Goal: Task Accomplishment & Management: Use online tool/utility

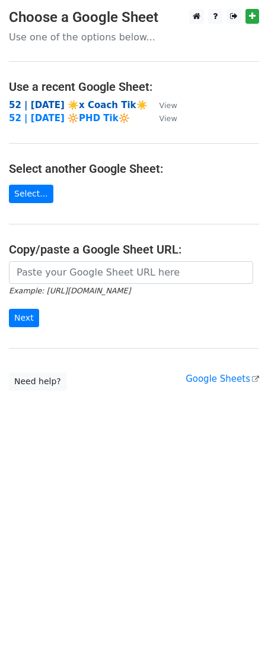
click at [43, 101] on strong "52 | [DATE] ☀️x Coach Tik☀️" at bounding box center [78, 105] width 139 height 11
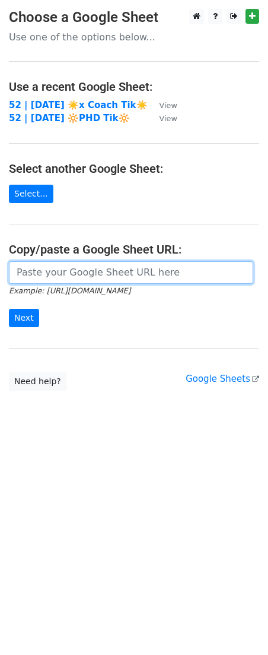
click at [100, 271] on input "url" at bounding box center [131, 272] width 245 height 23
paste input "https://docs.google.com/spreadsheets/d/1VH53mDaq1G8SmhQJ3FpymLjCNiZkLTQHcYOvW7R…"
type input "https://docs.google.com/spreadsheets/d/1VH53mDaq1G8SmhQJ3FpymLjCNiZkLTQHcYOvW7R…"
click at [9, 309] on input "Next" at bounding box center [24, 318] width 30 height 18
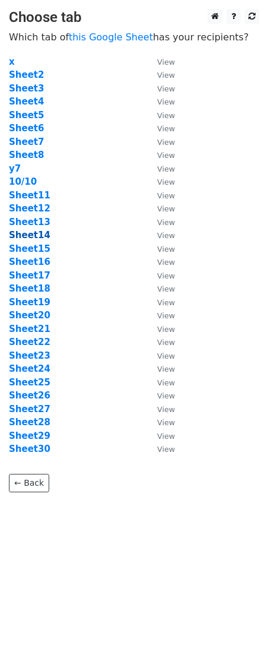
click at [35, 237] on strong "Sheet14" at bounding box center [30, 235] width 42 height 11
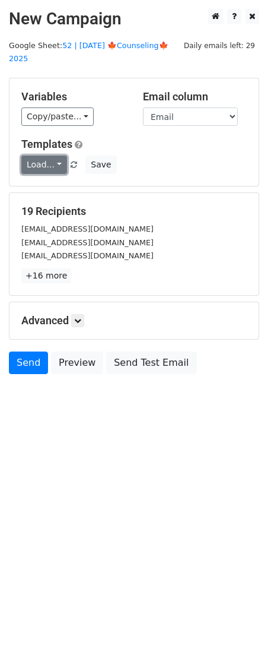
click at [40, 156] on link "Load..." at bounding box center [44, 165] width 46 height 18
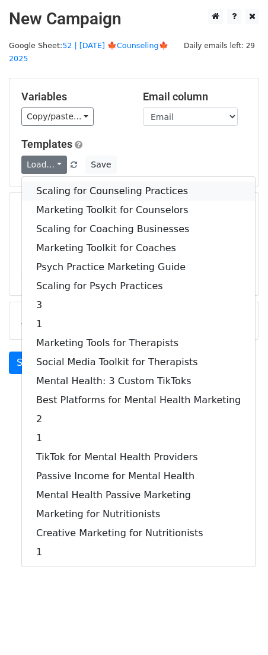
click at [75, 182] on link "Scaling for Counseling Practices" at bounding box center [138, 191] width 233 height 19
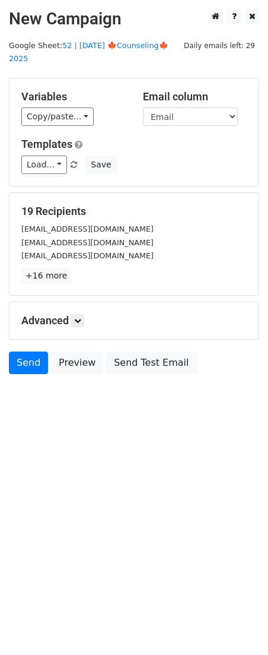
click at [78, 302] on div "Advanced Tracking Track Opens UTM Codes Track Clicks Filters Only include sprea…" at bounding box center [133, 320] width 249 height 37
drag, startPoint x: 78, startPoint y: 298, endPoint x: 105, endPoint y: 328, distance: 40.4
click at [79, 302] on div "Advanced Tracking Track Opens UTM Codes Track Clicks Filters Only include sprea…" at bounding box center [133, 320] width 249 height 37
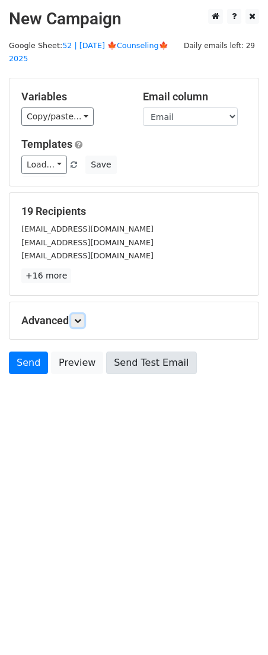
drag, startPoint x: 80, startPoint y: 308, endPoint x: 136, endPoint y: 387, distance: 96.7
click at [80, 317] on icon at bounding box center [77, 320] width 7 height 7
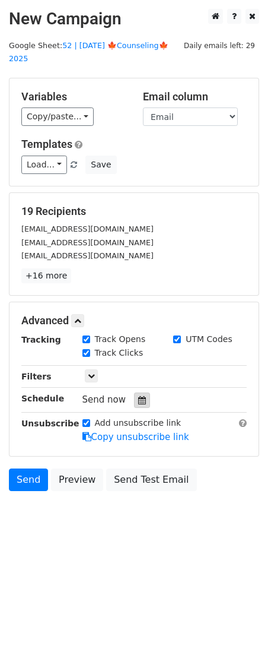
click at [138, 396] on icon at bounding box center [142, 400] width 8 height 8
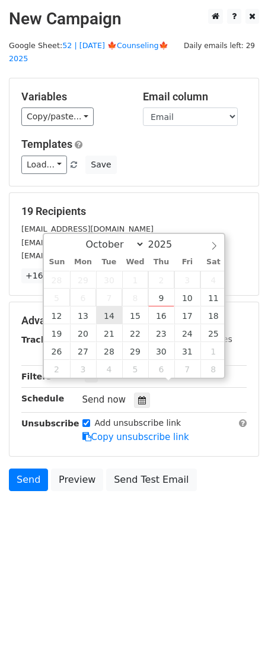
type input "2025-10-14 12:00"
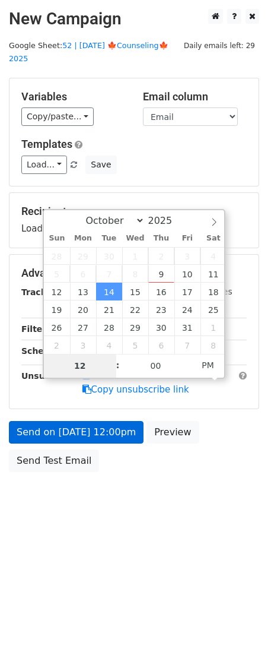
drag, startPoint x: 106, startPoint y: 315, endPoint x: 106, endPoint y: 413, distance: 98.5
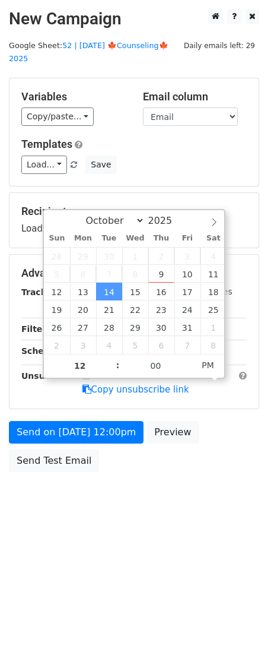
click at [104, 438] on div "Send on Oct 14 at 12:00pm Preview Send Test Email" at bounding box center [134, 449] width 268 height 57
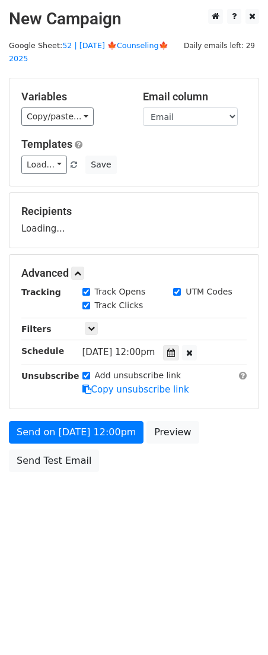
click at [105, 430] on div "Send on Oct 14 at 12:00pm Preview Send Test Email" at bounding box center [134, 449] width 268 height 57
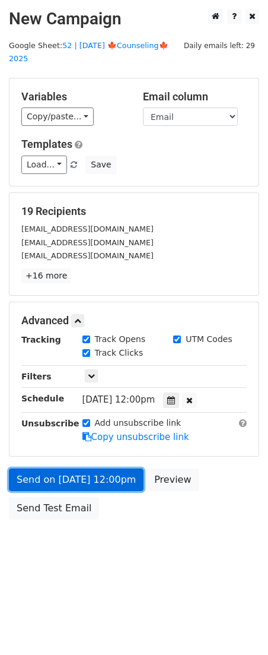
click at [74, 470] on link "Send on Oct 14 at 12:00pm" at bounding box center [76, 479] width 135 height 23
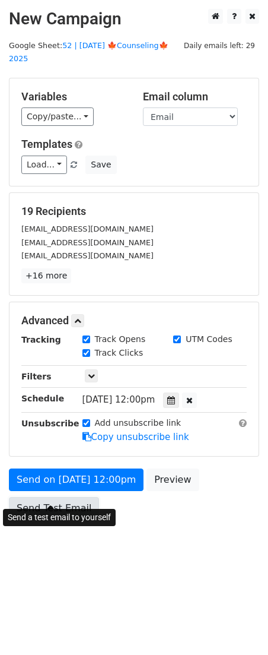
click at [68, 497] on link "Send Test Email" at bounding box center [54, 508] width 90 height 23
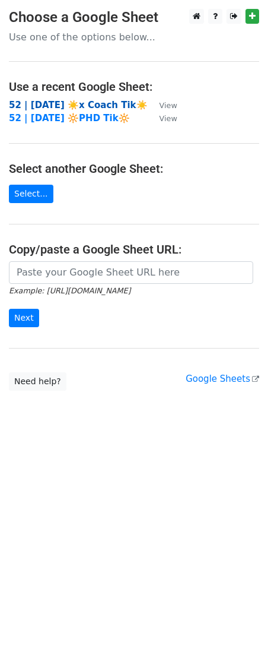
click at [67, 105] on strong "52 | SEP 17 ☀️x Coach Tik☀️" at bounding box center [78, 105] width 139 height 11
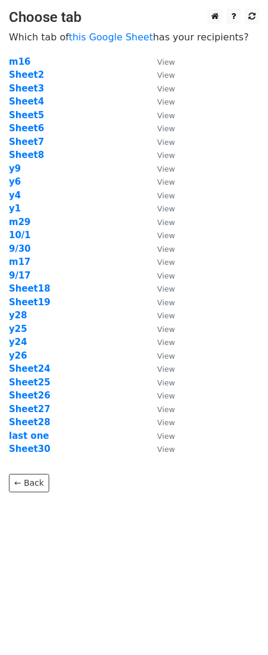
click at [107, 183] on td "y6" at bounding box center [77, 182] width 137 height 14
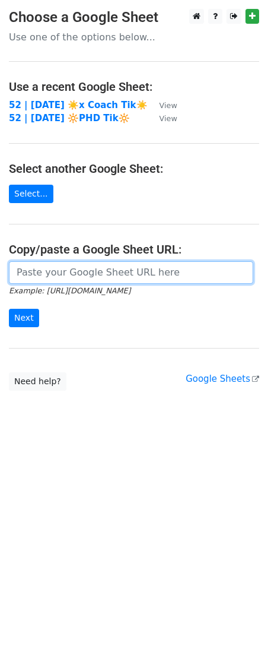
click at [75, 263] on input "url" at bounding box center [131, 272] width 245 height 23
paste input "[URL][DOMAIN_NAME]"
type input "[URL][DOMAIN_NAME]"
click at [9, 309] on input "Next" at bounding box center [24, 318] width 30 height 18
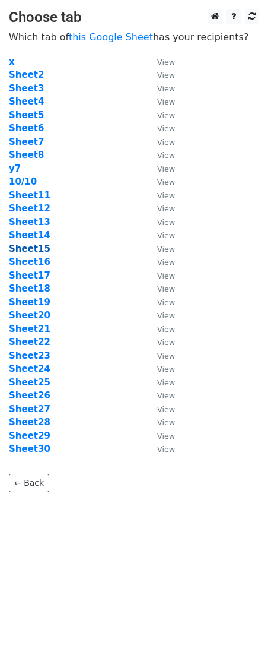
click at [33, 248] on strong "Sheet15" at bounding box center [30, 248] width 42 height 11
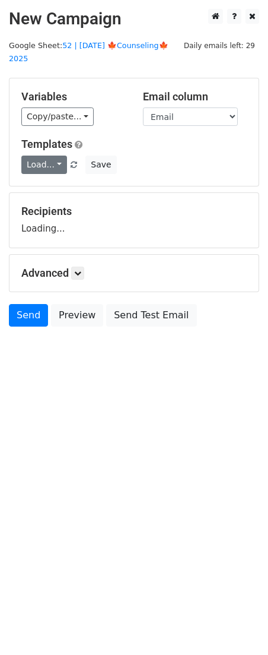
click at [47, 158] on link "Load..." at bounding box center [44, 165] width 46 height 18
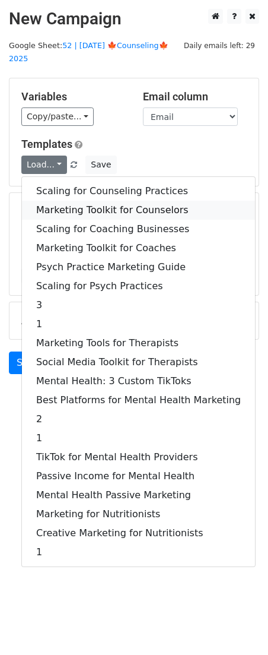
click at [102, 201] on link "Marketing Toolkit for Counselors" at bounding box center [138, 210] width 233 height 19
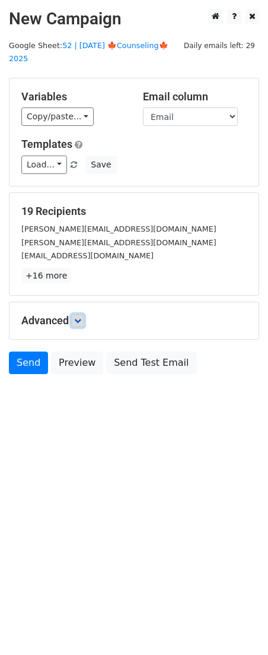
click at [84, 314] on link at bounding box center [77, 320] width 13 height 13
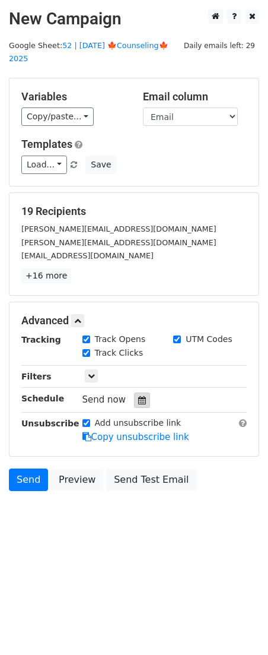
click at [138, 396] on icon at bounding box center [142, 400] width 8 height 8
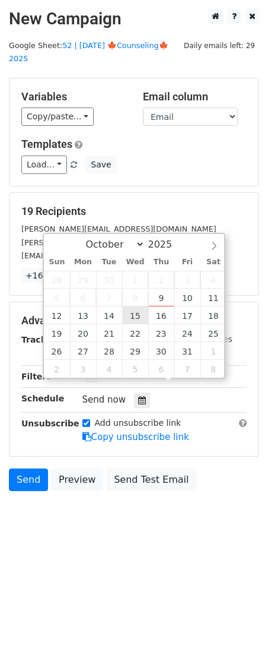
type input "2025-10-15 12:00"
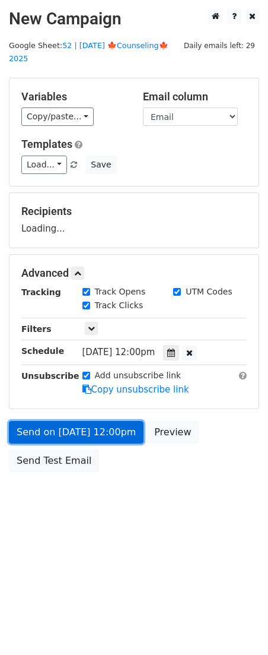
click at [118, 421] on link "Send on Oct 15 at 12:00pm" at bounding box center [76, 432] width 135 height 23
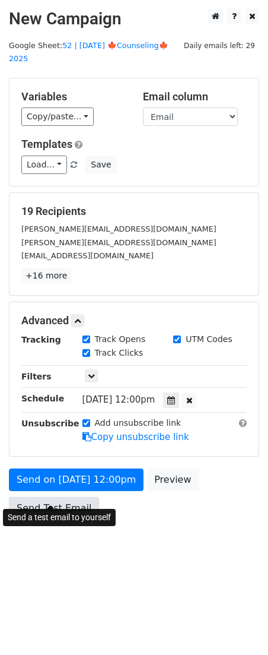
click at [47, 497] on link "Send Test Email" at bounding box center [54, 508] width 90 height 23
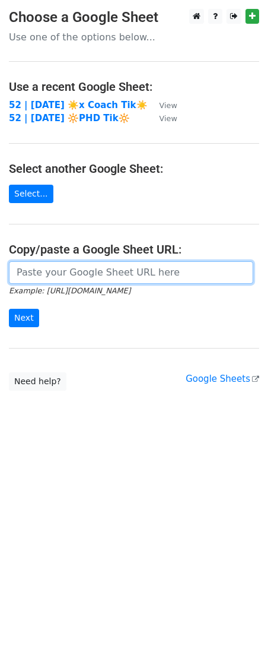
click at [96, 262] on input "url" at bounding box center [131, 272] width 245 height 23
paste input "https://docs.google.com/spreadsheets/d/1VH53mDaq1G8SmhQJ3FpymLjCNiZkLTQHcYOvW7R…"
type input "https://docs.google.com/spreadsheets/d/1VH53mDaq1G8SmhQJ3FpymLjCNiZkLTQHcYOvW7R…"
click at [9, 309] on input "Next" at bounding box center [24, 318] width 30 height 18
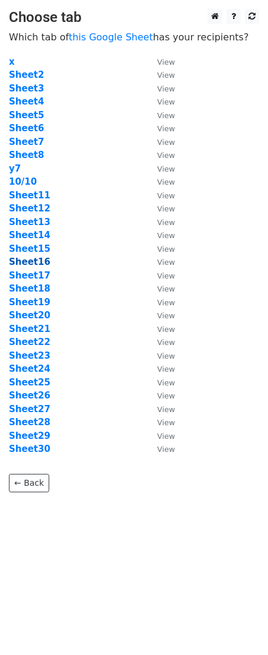
click at [33, 258] on strong "Sheet16" at bounding box center [30, 261] width 42 height 11
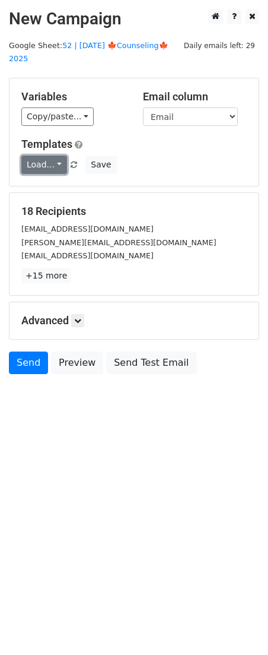
click at [52, 156] on link "Load..." at bounding box center [44, 165] width 46 height 18
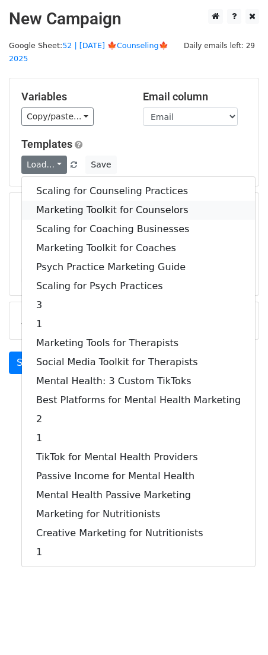
click at [84, 201] on link "Marketing Toolkit for Counselors" at bounding box center [138, 210] width 233 height 19
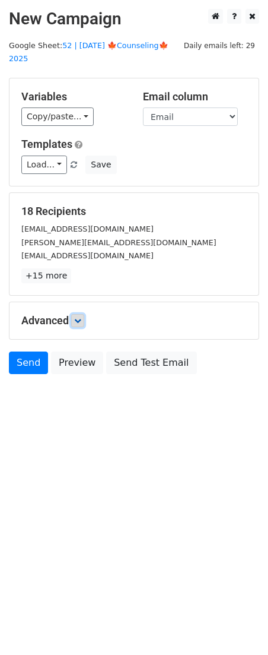
click at [84, 314] on link at bounding box center [77, 320] width 13 height 13
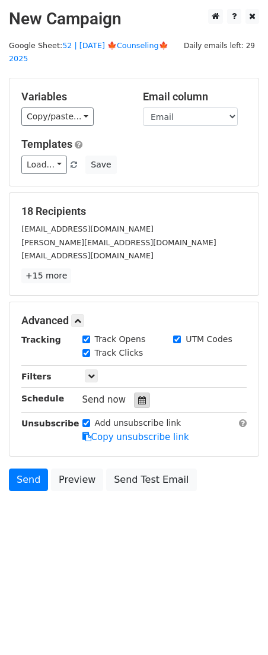
click at [140, 396] on icon at bounding box center [142, 400] width 8 height 8
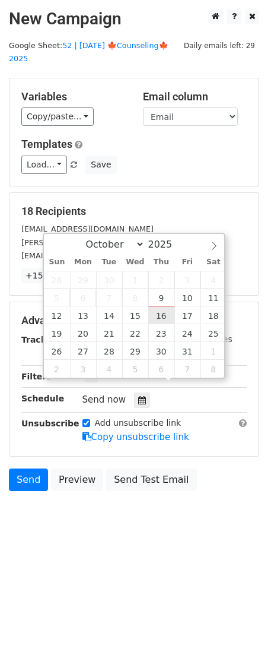
type input "2025-10-16 12:00"
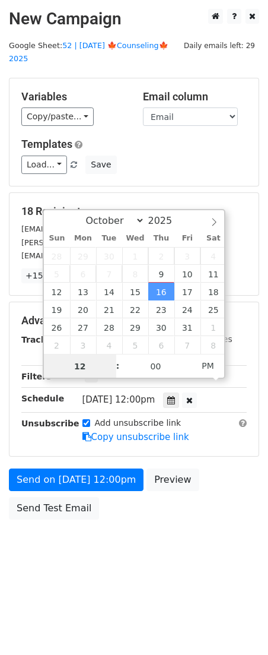
scroll to position [1, 0]
drag, startPoint x: 159, startPoint y: 314, endPoint x: 76, endPoint y: 452, distance: 161.4
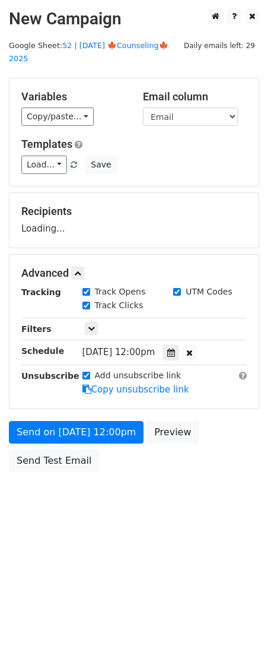
click at [71, 458] on div "Send on Oct 16 at 12:00pm Preview Send Test Email" at bounding box center [134, 449] width 268 height 57
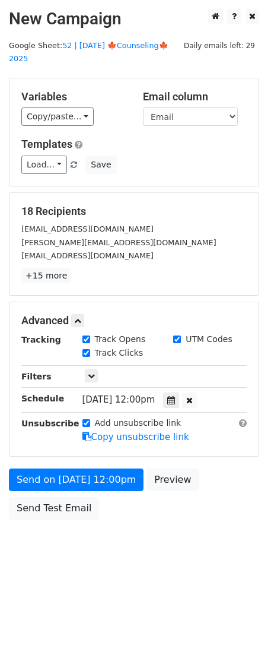
click at [71, 453] on form "Variables Copy/paste... {{Name}} {{Email}} Email column Name Email Templates Lo…" at bounding box center [134, 302] width 251 height 448
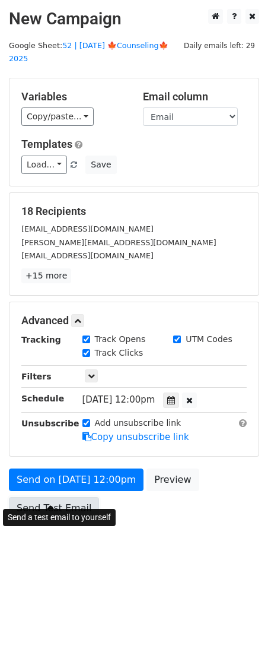
click at [61, 497] on link "Send Test Email" at bounding box center [54, 508] width 90 height 23
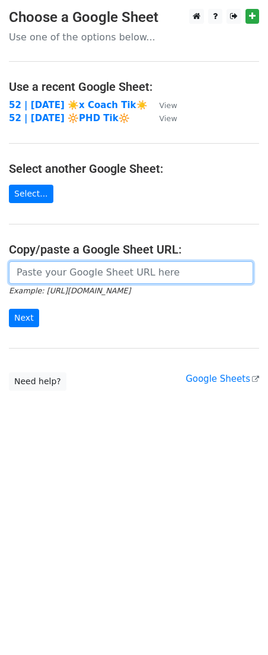
click at [87, 276] on input "url" at bounding box center [131, 272] width 245 height 23
paste input "https://docs.google.com/spreadsheets/d/1VH53mDaq1G8SmhQJ3FpymLjCNiZkLTQHcYOvW7R…"
type input "[URL][DOMAIN_NAME]"
click at [9, 309] on input "Next" at bounding box center [24, 318] width 30 height 18
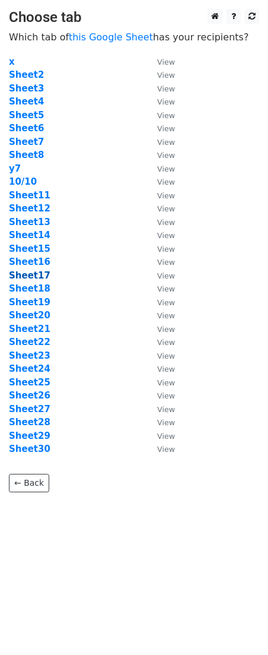
click at [40, 272] on strong "Sheet17" at bounding box center [30, 275] width 42 height 11
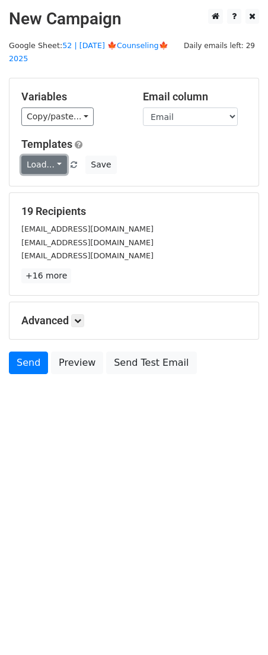
click at [46, 156] on link "Load..." at bounding box center [44, 165] width 46 height 18
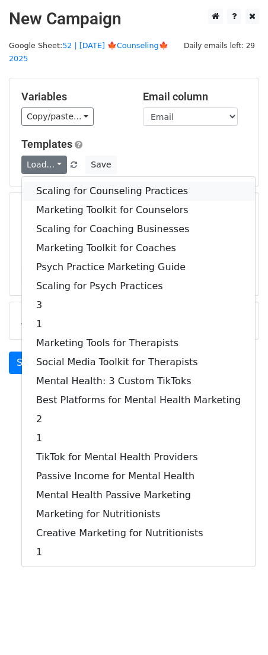
click at [81, 182] on link "Scaling for Counseling Practices" at bounding box center [138, 191] width 233 height 19
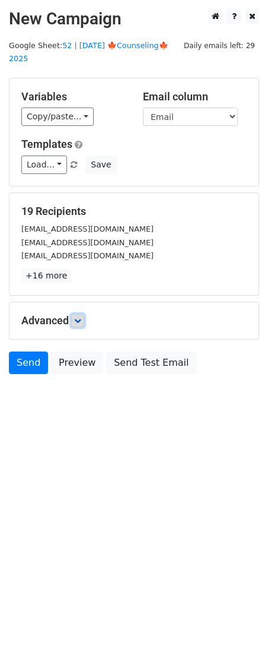
click at [81, 317] on icon at bounding box center [77, 320] width 7 height 7
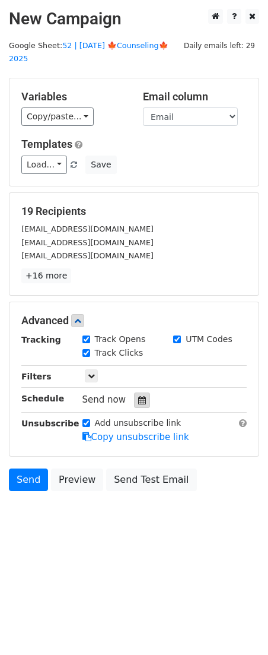
click at [140, 396] on icon at bounding box center [142, 400] width 8 height 8
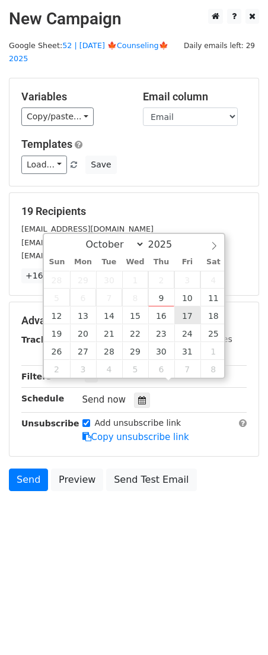
type input "2025-10-17 12:00"
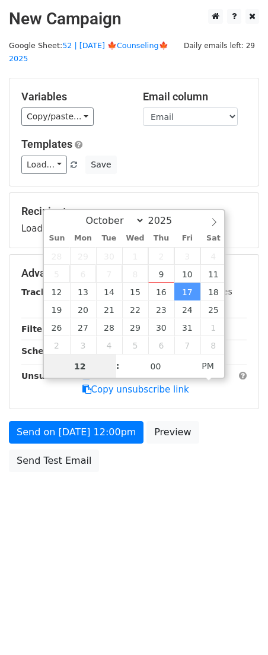
scroll to position [1, 0]
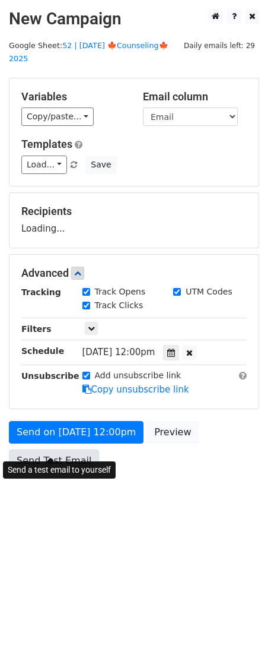
click at [85, 449] on link "Send Test Email" at bounding box center [54, 460] width 90 height 23
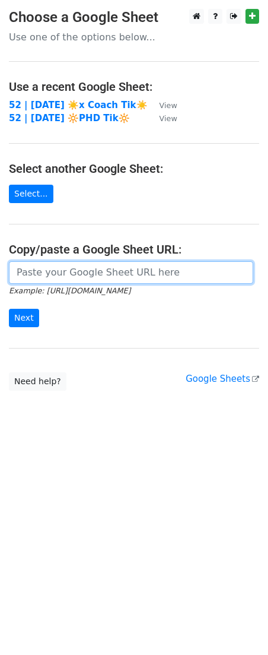
click at [68, 277] on input "url" at bounding box center [131, 272] width 245 height 23
paste input "https://docs.google.com/spreadsheets/d/1VH53mDaq1G8SmhQJ3FpymLjCNiZkLTQHcYOvW7R…"
type input "https://docs.google.com/spreadsheets/d/1VH53mDaq1G8SmhQJ3FpymLjCNiZkLTQHcYOvW7R…"
click at [9, 309] on input "Next" at bounding box center [24, 318] width 30 height 18
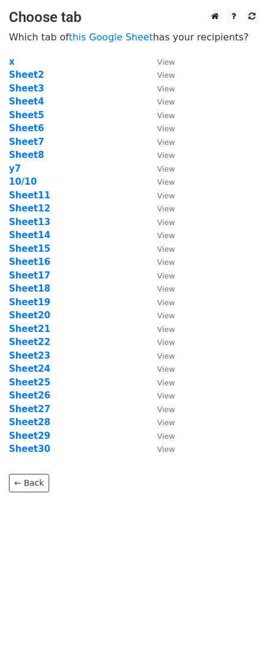
click at [35, 296] on td "Sheet19" at bounding box center [77, 303] width 137 height 14
click at [35, 286] on strong "Sheet18" at bounding box center [30, 288] width 42 height 11
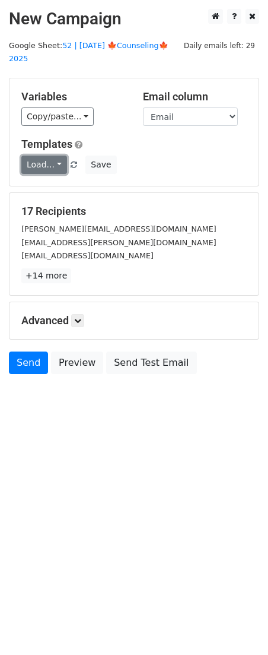
click at [47, 156] on link "Load..." at bounding box center [44, 165] width 46 height 18
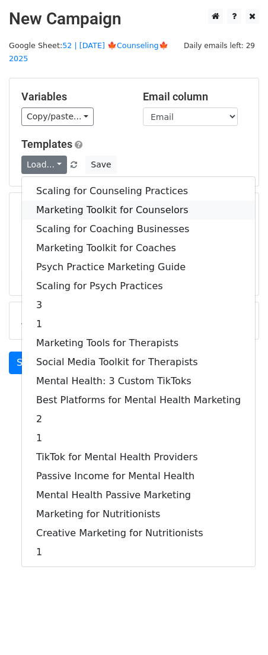
click at [113, 201] on link "Marketing Toolkit for Counselors" at bounding box center [138, 210] width 233 height 19
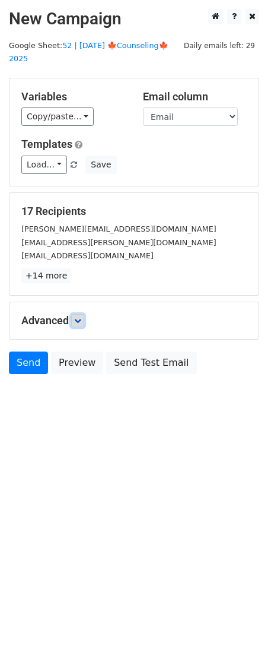
click at [80, 317] on icon at bounding box center [77, 320] width 7 height 7
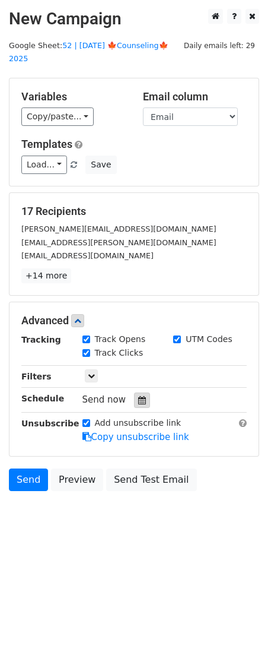
click at [138, 392] on div at bounding box center [142, 399] width 16 height 15
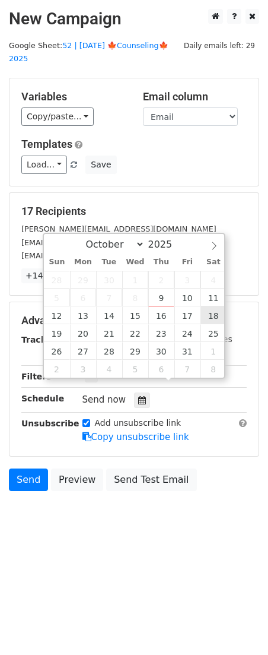
type input "2025-10-18 12:00"
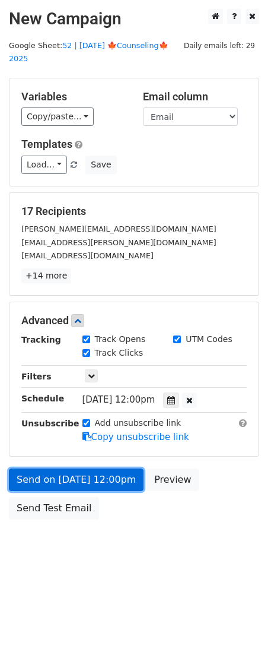
click at [47, 468] on link "Send on Oct 18 at 12:00pm" at bounding box center [76, 479] width 135 height 23
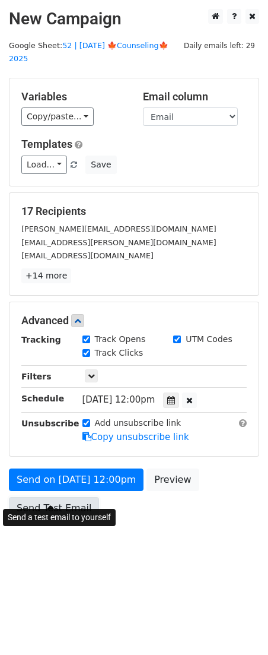
click at [43, 497] on link "Send Test Email" at bounding box center [54, 508] width 90 height 23
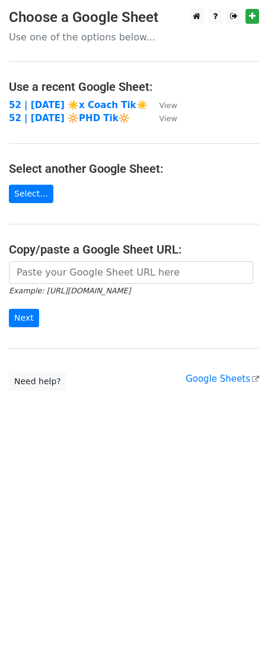
click at [71, 259] on main "Choose a Google Sheet Use one of the options below... Use a recent Google Sheet…" at bounding box center [134, 200] width 268 height 382
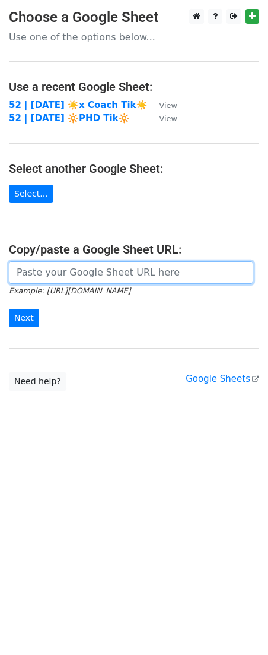
click at [68, 265] on input "url" at bounding box center [131, 272] width 245 height 23
paste input "https://docs.google.com/spreadsheets/d/1VH53mDaq1G8SmhQJ3FpymLjCNiZkLTQHcYOvW7R…"
type input "https://docs.google.com/spreadsheets/d/1VH53mDaq1G8SmhQJ3FpymLjCNiZkLTQHcYOvW7R…"
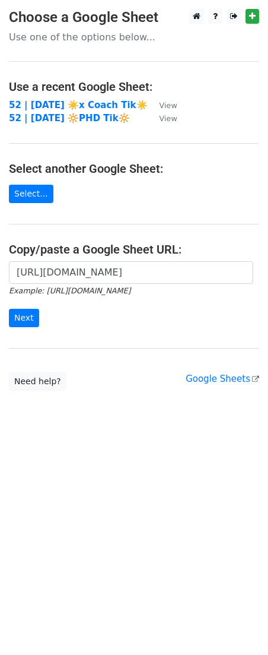
scroll to position [0, 0]
click at [21, 315] on input "Next" at bounding box center [24, 318] width 30 height 18
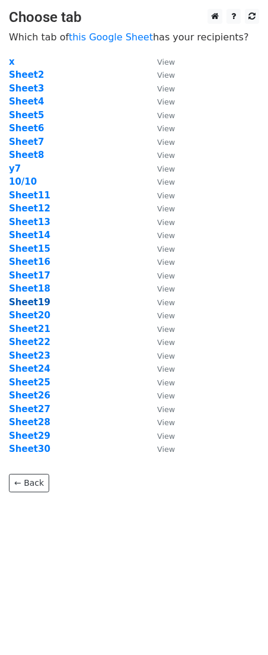
click at [36, 301] on strong "Sheet19" at bounding box center [30, 302] width 42 height 11
